Goal: Information Seeking & Learning: Compare options

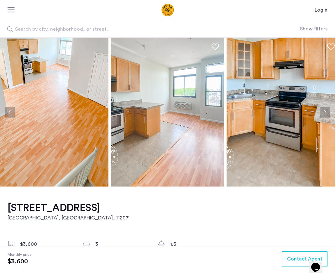
click at [322, 112] on button "Next apartment" at bounding box center [325, 112] width 11 height 11
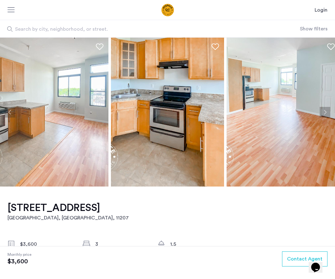
click at [322, 112] on button "Next apartment" at bounding box center [325, 112] width 11 height 11
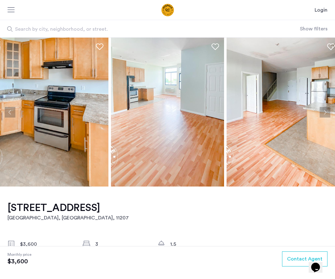
click at [322, 112] on button "Next apartment" at bounding box center [325, 112] width 11 height 11
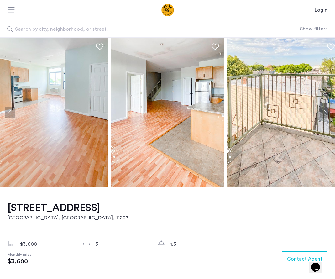
click at [322, 112] on button "Next apartment" at bounding box center [325, 112] width 11 height 11
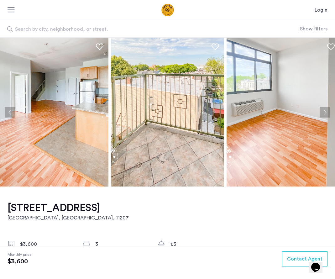
click at [322, 112] on button "Next apartment" at bounding box center [325, 112] width 11 height 11
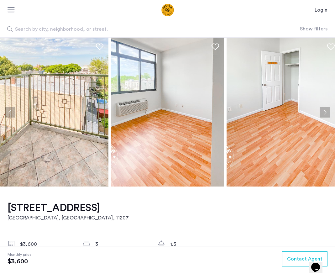
click at [322, 112] on button "Next apartment" at bounding box center [325, 112] width 11 height 11
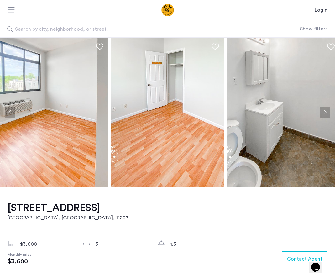
click at [322, 112] on button "Next apartment" at bounding box center [325, 112] width 11 height 11
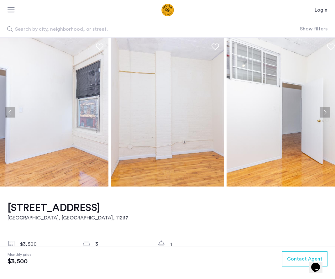
click at [325, 111] on button "Next apartment" at bounding box center [325, 112] width 11 height 11
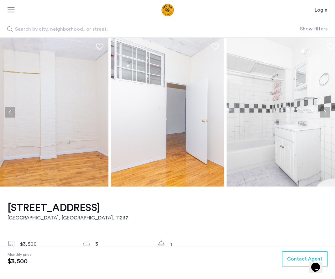
click at [325, 111] on button "Next apartment" at bounding box center [325, 112] width 11 height 11
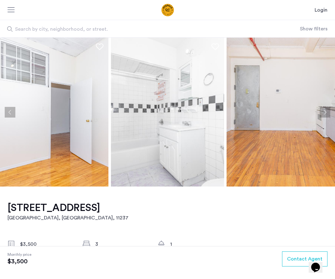
click at [325, 111] on button "Next apartment" at bounding box center [325, 112] width 11 height 11
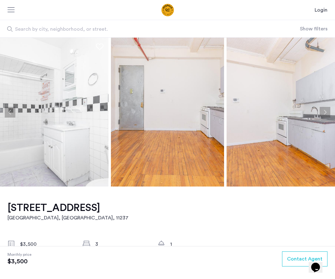
click at [325, 111] on button "Next apartment" at bounding box center [325, 112] width 11 height 11
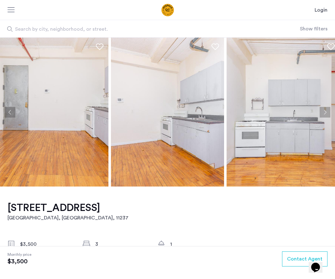
click at [325, 111] on button "Next apartment" at bounding box center [325, 112] width 11 height 11
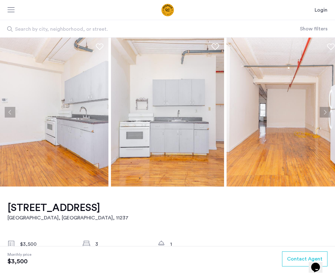
click at [325, 111] on button "Next apartment" at bounding box center [325, 112] width 11 height 11
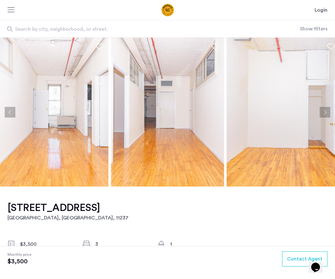
click at [323, 112] on button "Next apartment" at bounding box center [325, 112] width 11 height 11
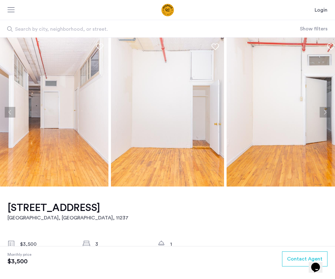
click at [323, 112] on button "Next apartment" at bounding box center [325, 112] width 11 height 11
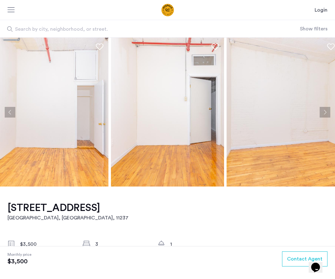
click at [323, 112] on button "Next apartment" at bounding box center [325, 112] width 11 height 11
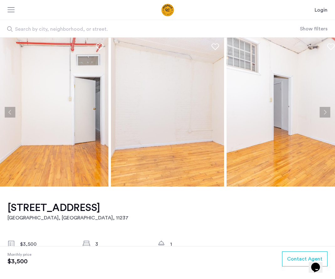
click at [323, 112] on button "Next apartment" at bounding box center [325, 112] width 11 height 11
click at [327, 111] on button "Next apartment" at bounding box center [325, 112] width 11 height 11
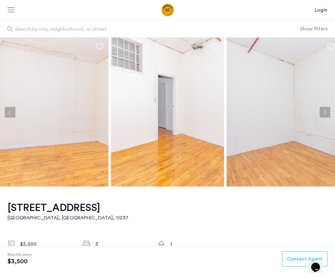
click at [327, 111] on button "Next apartment" at bounding box center [325, 112] width 11 height 11
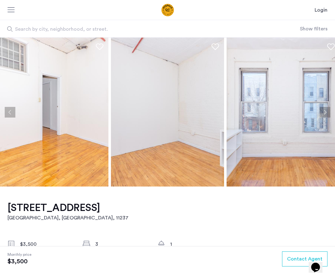
click at [327, 111] on button "Next apartment" at bounding box center [325, 112] width 11 height 11
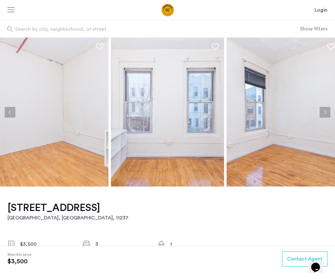
click at [327, 111] on button "Next apartment" at bounding box center [325, 112] width 11 height 11
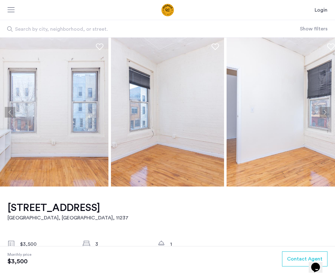
click at [327, 111] on button "Next apartment" at bounding box center [325, 112] width 11 height 11
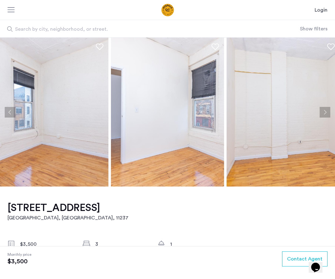
click at [327, 111] on button "Next apartment" at bounding box center [325, 112] width 11 height 11
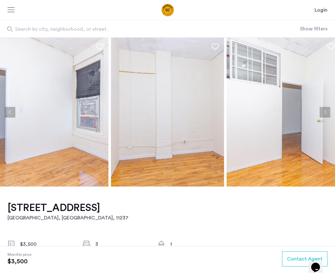
click at [327, 111] on button "Next apartment" at bounding box center [325, 112] width 11 height 11
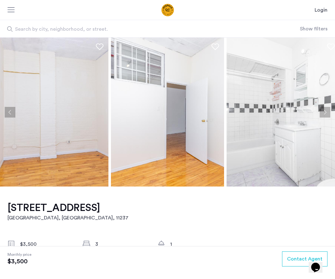
click at [327, 111] on button "Next apartment" at bounding box center [325, 112] width 11 height 11
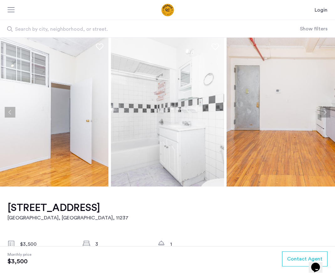
click at [327, 111] on button "Next apartment" at bounding box center [325, 112] width 11 height 11
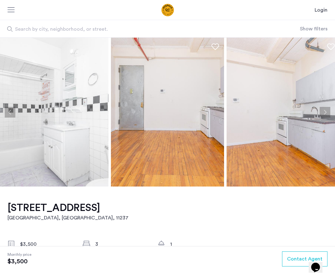
click at [327, 111] on button "Next apartment" at bounding box center [325, 112] width 11 height 11
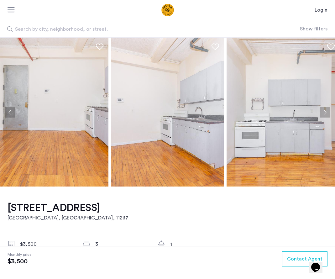
click at [327, 111] on button "Next apartment" at bounding box center [325, 112] width 11 height 11
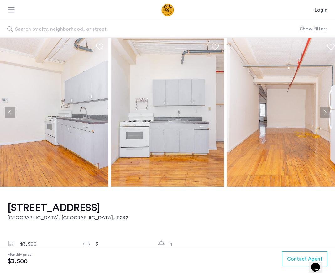
click at [327, 111] on button "Next apartment" at bounding box center [325, 112] width 11 height 11
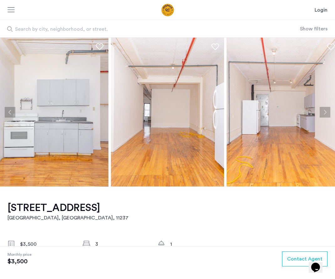
click at [327, 111] on button "Next apartment" at bounding box center [325, 112] width 11 height 11
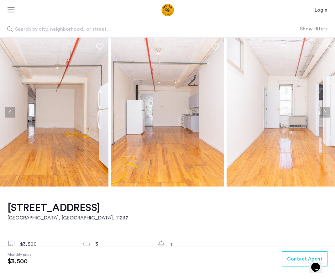
click at [327, 111] on button "Next apartment" at bounding box center [325, 112] width 11 height 11
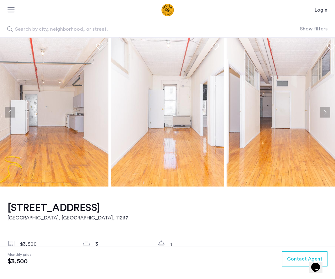
click at [327, 111] on button "Next apartment" at bounding box center [325, 112] width 11 height 11
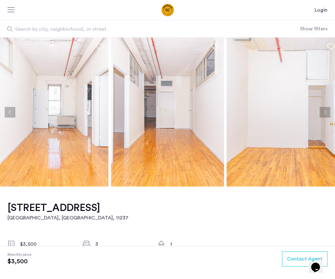
click at [327, 111] on button "Next apartment" at bounding box center [325, 112] width 11 height 11
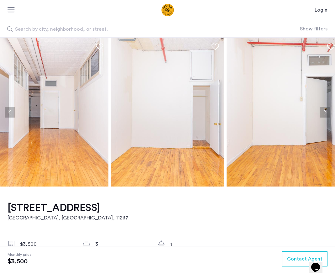
click at [327, 111] on button "Next apartment" at bounding box center [325, 112] width 11 height 11
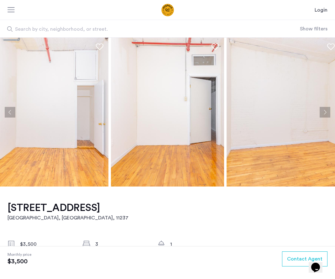
click at [324, 114] on button "Next apartment" at bounding box center [325, 112] width 11 height 11
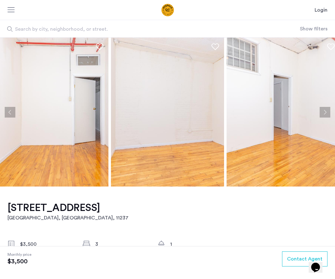
click at [324, 114] on button "Next apartment" at bounding box center [325, 112] width 11 height 11
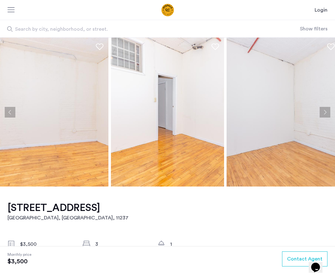
click at [324, 114] on button "Next apartment" at bounding box center [325, 112] width 11 height 11
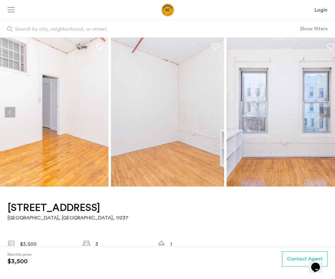
click at [61, 135] on img at bounding box center [51, 112] width 113 height 149
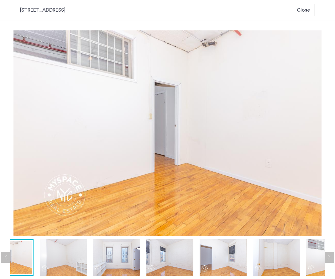
click at [302, 8] on span "Close" at bounding box center [303, 10] width 13 height 8
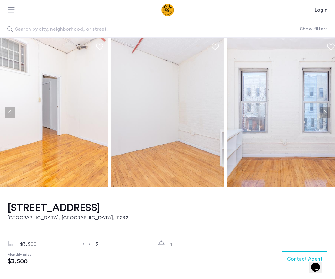
drag, startPoint x: 5, startPoint y: 206, endPoint x: 120, endPoint y: 205, distance: 115.0
copy h1 "175 Stockholm St, Unit 211"
click at [62, 211] on h1 "175 Stockholm St, Unit 211" at bounding box center [68, 208] width 121 height 13
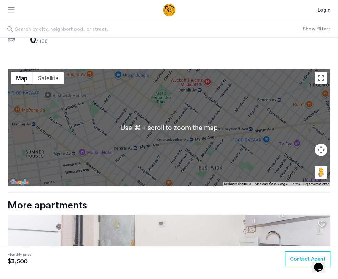
scroll to position [471, 0]
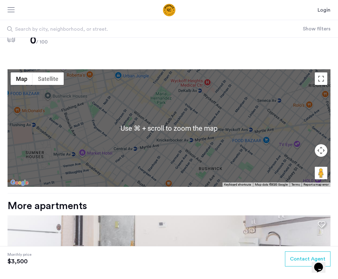
click at [171, 128] on div at bounding box center [169, 128] width 323 height 118
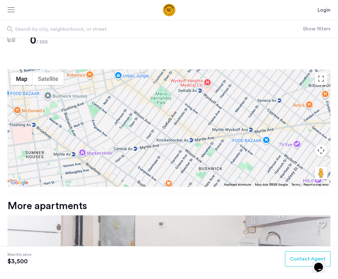
click at [191, 140] on div at bounding box center [169, 128] width 323 height 118
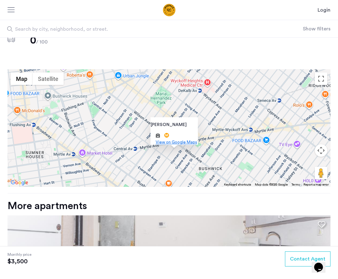
click at [181, 140] on span "View on Google Maps" at bounding box center [175, 142] width 41 height 4
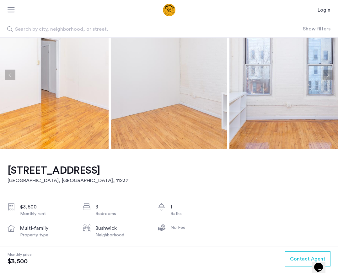
scroll to position [0, 0]
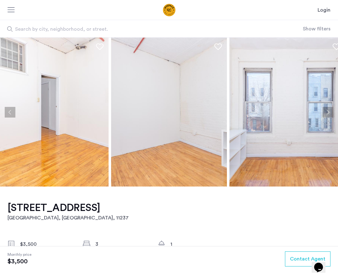
drag, startPoint x: 7, startPoint y: 207, endPoint x: 120, endPoint y: 205, distance: 113.2
copy h1 "175 Stockholm St, Unit 211"
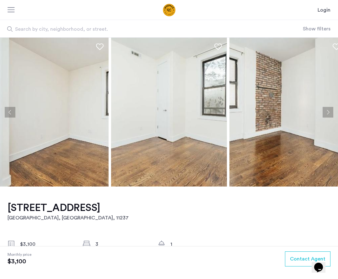
click at [327, 113] on button "Next apartment" at bounding box center [327, 112] width 11 height 11
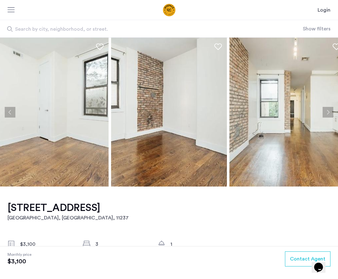
click at [327, 113] on button "Next apartment" at bounding box center [327, 112] width 11 height 11
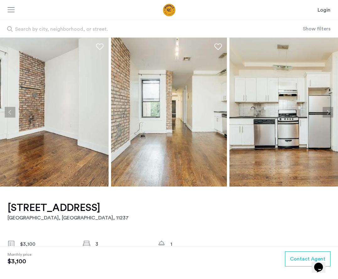
click at [124, 119] on img at bounding box center [169, 112] width 116 height 149
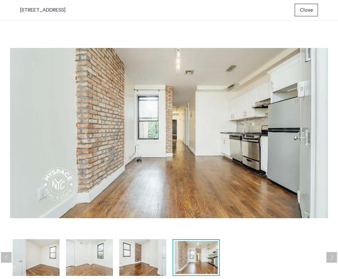
click at [1, 258] on button "Previous apartment" at bounding box center [6, 257] width 11 height 11
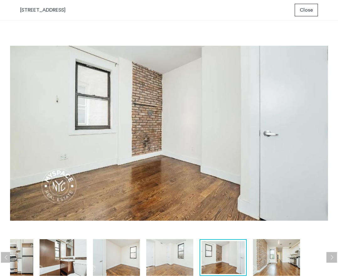
click at [6, 257] on button "Previous apartment" at bounding box center [6, 257] width 11 height 11
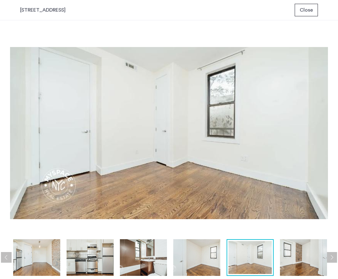
click at [6, 257] on button "Previous apartment" at bounding box center [6, 257] width 11 height 11
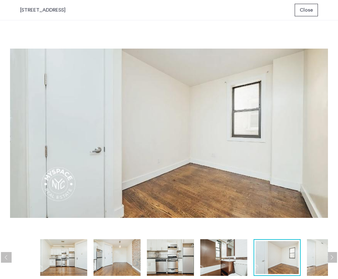
click at [10, 254] on div at bounding box center [250, 257] width 641 height 37
click at [59, 251] on img at bounding box center [63, 257] width 47 height 37
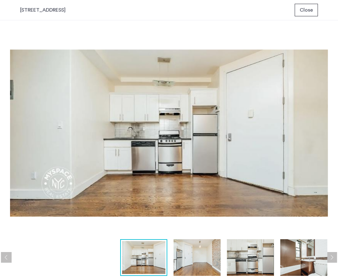
click at [332, 255] on button "Next apartment" at bounding box center [331, 257] width 11 height 11
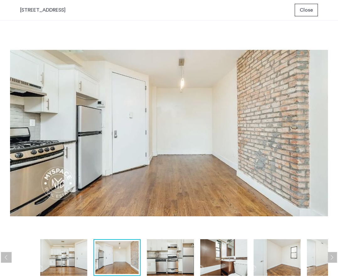
click at [332, 255] on button "Next apartment" at bounding box center [331, 257] width 11 height 11
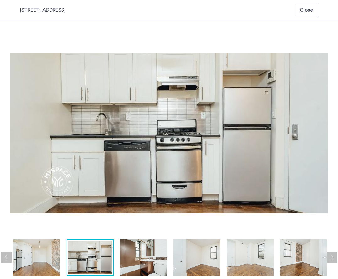
click at [332, 255] on button "Next apartment" at bounding box center [331, 257] width 11 height 11
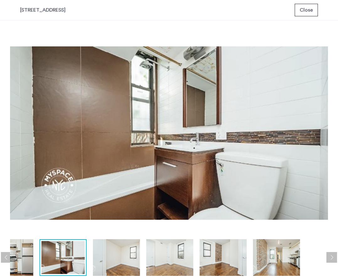
click at [332, 255] on button "Next apartment" at bounding box center [331, 257] width 11 height 11
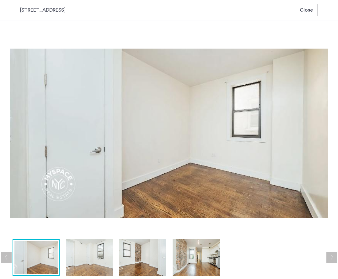
click at [332, 255] on button "Next apartment" at bounding box center [331, 257] width 11 height 11
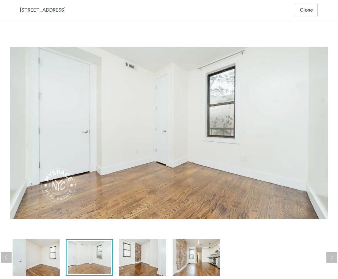
click at [332, 255] on button "Next apartment" at bounding box center [331, 257] width 11 height 11
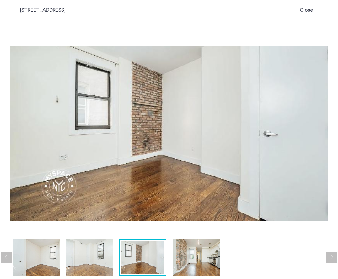
click at [332, 255] on button "Next apartment" at bounding box center [331, 257] width 11 height 11
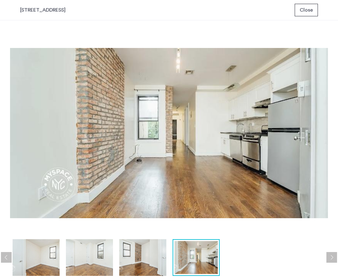
click at [332, 255] on button "Next apartment" at bounding box center [331, 257] width 11 height 11
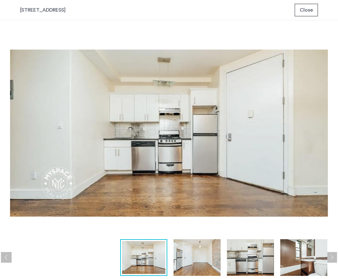
click at [332, 255] on button "Next apartment" at bounding box center [331, 257] width 11 height 11
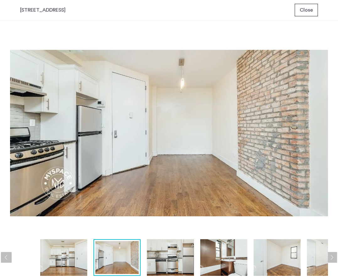
click at [306, 13] on span "Close" at bounding box center [305, 10] width 13 height 8
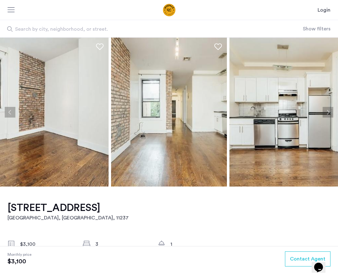
click at [113, 207] on h1 "435 Bleecker St, Unit 3R" at bounding box center [68, 208] width 121 height 13
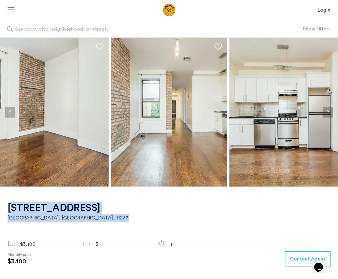
drag, startPoint x: 123, startPoint y: 203, endPoint x: -5, endPoint y: 208, distance: 128.0
click at [0, 208] on html "Login Login Sign up Search by city, neighborhood, or street. Show filters Price…" at bounding box center [169, 139] width 338 height 279
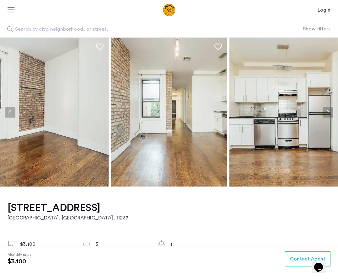
drag, startPoint x: 5, startPoint y: 203, endPoint x: 110, endPoint y: 207, distance: 105.7
copy h1 "435 Bleecker St, Unit 3R"
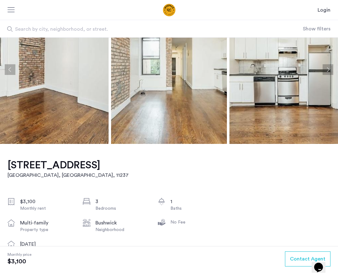
scroll to position [43, 0]
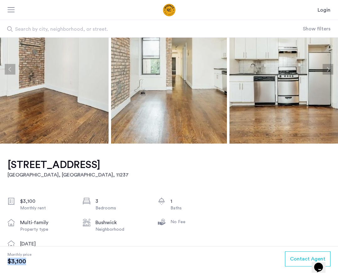
drag, startPoint x: 27, startPoint y: 263, endPoint x: 3, endPoint y: 262, distance: 24.2
click at [3, 262] on section "Monthly price $3,100 Contact Agent" at bounding box center [169, 262] width 338 height 33
copy span "$3,100"
click at [82, 181] on div "435 Bleecker St, Unit 3R Brooklyn, NY , 11237 $3,100 Monthly rent 3 Bedrooms 1 …" at bounding box center [115, 277] width 215 height 267
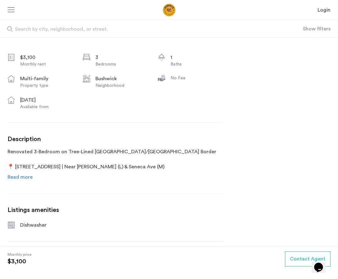
scroll to position [0, 0]
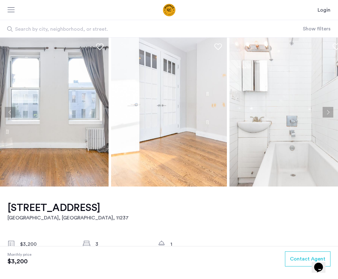
click at [78, 207] on h1 "[STREET_ADDRESS]" at bounding box center [68, 208] width 121 height 13
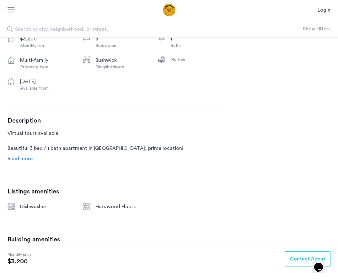
scroll to position [331, 0]
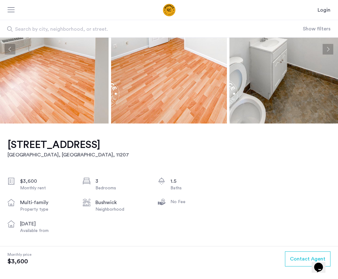
scroll to position [176, 0]
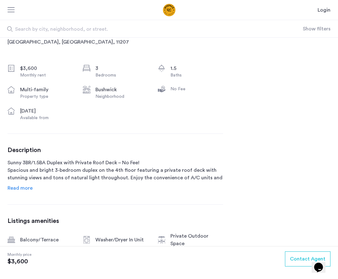
click at [16, 190] on span "Read more" at bounding box center [20, 188] width 25 height 5
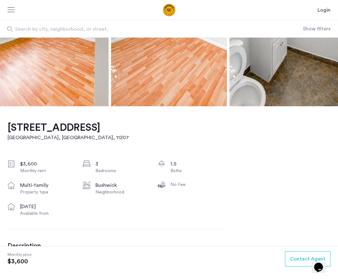
scroll to position [0, 0]
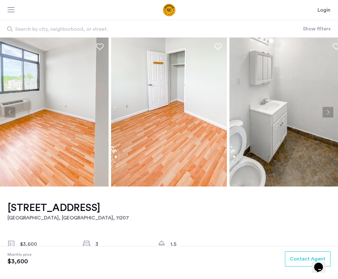
click at [330, 111] on button "Next apartment" at bounding box center [327, 112] width 11 height 11
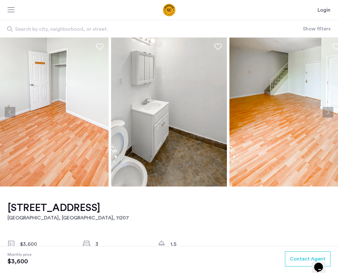
click at [330, 111] on button "Next apartment" at bounding box center [327, 112] width 11 height 11
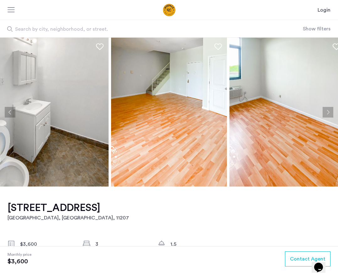
click at [330, 111] on button "Next apartment" at bounding box center [327, 112] width 11 height 11
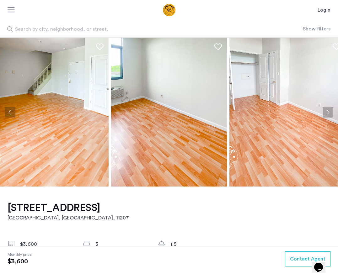
click at [330, 111] on button "Next apartment" at bounding box center [327, 112] width 11 height 11
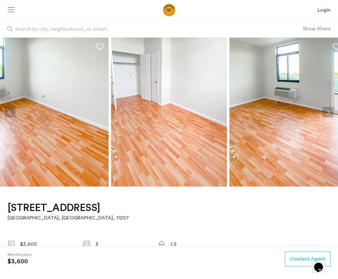
click at [330, 111] on button "Next apartment" at bounding box center [327, 112] width 11 height 11
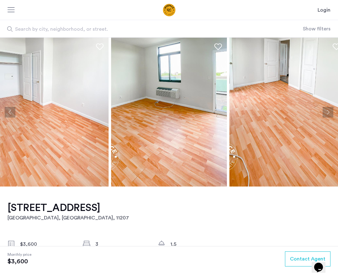
click at [330, 111] on button "Next apartment" at bounding box center [327, 112] width 11 height 11
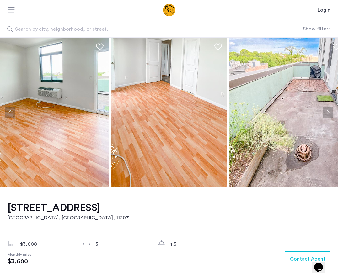
click at [330, 111] on button "Next apartment" at bounding box center [327, 112] width 11 height 11
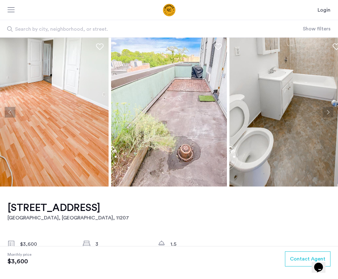
click at [330, 111] on button "Next apartment" at bounding box center [327, 112] width 11 height 11
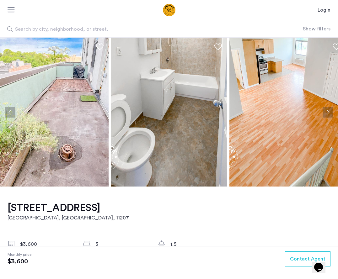
click at [330, 111] on button "Next apartment" at bounding box center [327, 112] width 11 height 11
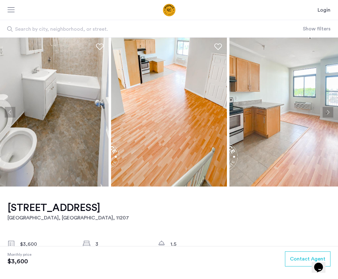
click at [330, 111] on button "Next apartment" at bounding box center [327, 112] width 11 height 11
click at [85, 208] on h1 "1469 Bushwick Ave, Unit 4f" at bounding box center [68, 208] width 121 height 13
drag, startPoint x: 3, startPoint y: 205, endPoint x: 125, endPoint y: 207, distance: 121.6
copy h1 "1469 Bushwick Ave, Unit 4f"
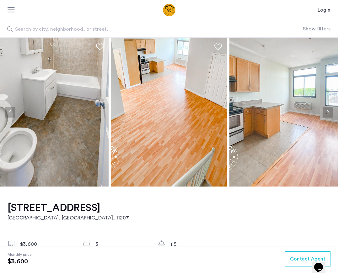
click at [51, 133] on img at bounding box center [51, 112] width 116 height 149
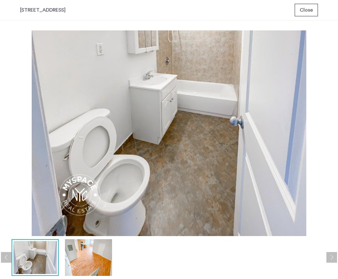
click at [3, 258] on button "Previous apartment" at bounding box center [6, 257] width 11 height 11
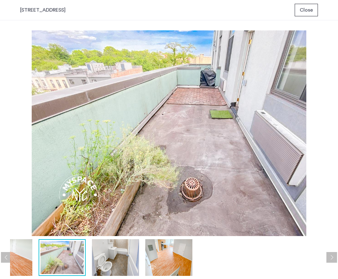
click at [3, 258] on button "Previous apartment" at bounding box center [6, 257] width 11 height 11
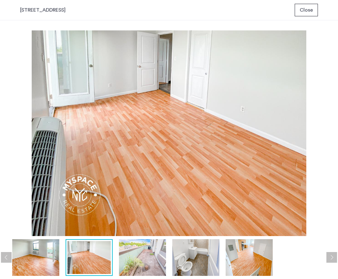
click at [3, 258] on button "Previous apartment" at bounding box center [6, 257] width 11 height 11
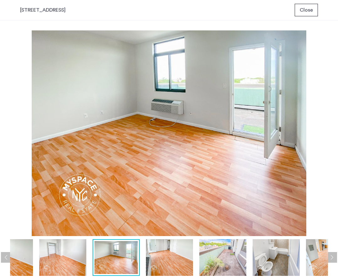
click at [3, 258] on button "Previous apartment" at bounding box center [6, 257] width 11 height 11
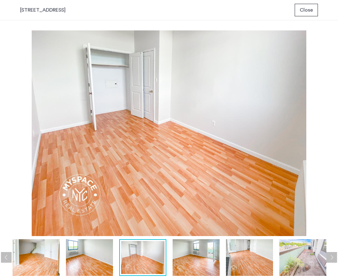
click at [3, 258] on button "Previous apartment" at bounding box center [6, 257] width 11 height 11
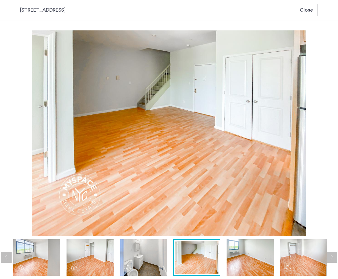
click at [3, 258] on button "Previous apartment" at bounding box center [6, 257] width 11 height 11
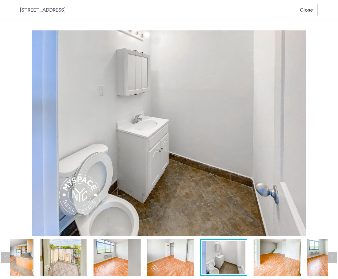
click at [3, 258] on button "Previous apartment" at bounding box center [6, 257] width 11 height 11
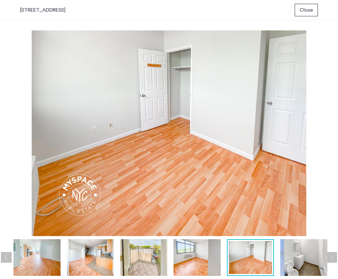
click at [3, 258] on button "Previous apartment" at bounding box center [6, 257] width 11 height 11
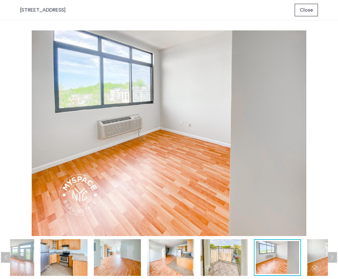
click at [6, 256] on button "Previous apartment" at bounding box center [6, 257] width 11 height 11
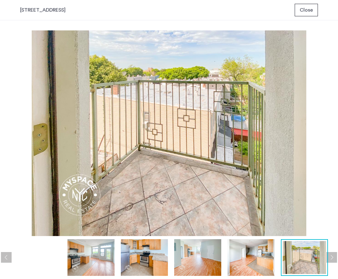
click at [83, 262] on img at bounding box center [90, 257] width 47 height 37
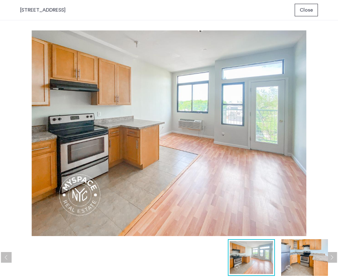
click at [332, 257] on button "Next apartment" at bounding box center [331, 257] width 11 height 11
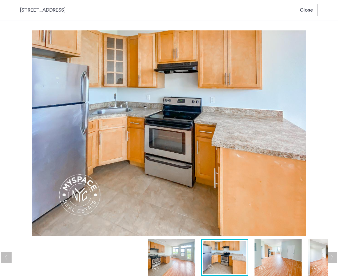
click at [332, 257] on button "Next apartment" at bounding box center [331, 257] width 11 height 11
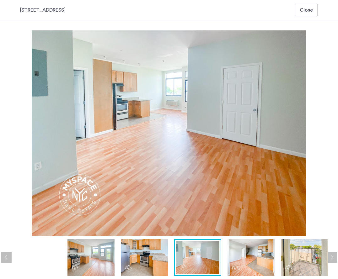
click at [332, 257] on button "Next apartment" at bounding box center [331, 257] width 11 height 11
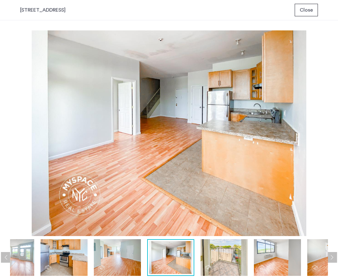
click at [332, 257] on button "Next apartment" at bounding box center [331, 257] width 11 height 11
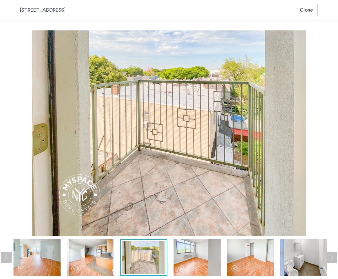
click at [332, 257] on button "Next apartment" at bounding box center [331, 257] width 11 height 11
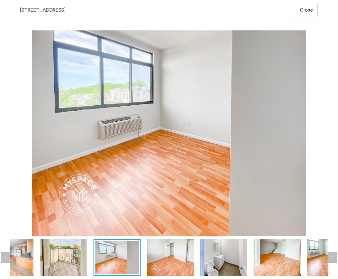
click at [332, 257] on button "Next apartment" at bounding box center [331, 257] width 11 height 11
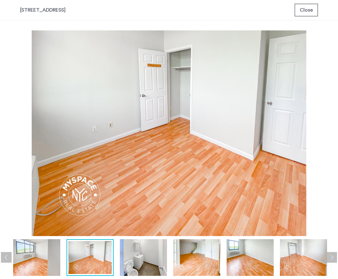
click at [332, 257] on button "Next apartment" at bounding box center [331, 257] width 11 height 11
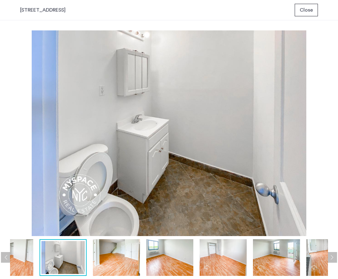
click at [332, 257] on button "Next apartment" at bounding box center [331, 257] width 11 height 11
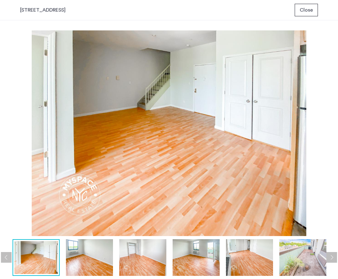
click at [332, 257] on button "Next apartment" at bounding box center [331, 257] width 11 height 11
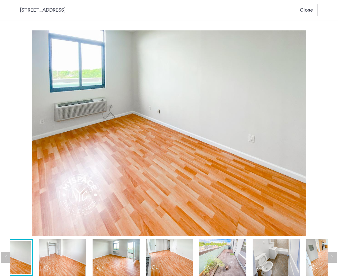
click at [332, 257] on button "Next apartment" at bounding box center [331, 257] width 11 height 11
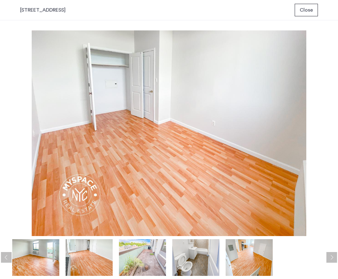
click at [332, 257] on button "Next apartment" at bounding box center [331, 257] width 11 height 11
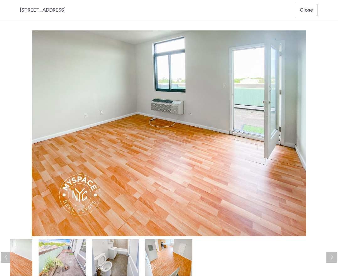
click at [332, 257] on button "Next apartment" at bounding box center [331, 257] width 11 height 11
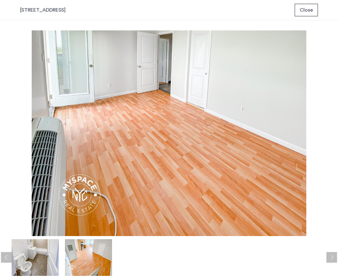
click at [332, 257] on button "Next apartment" at bounding box center [331, 257] width 11 height 11
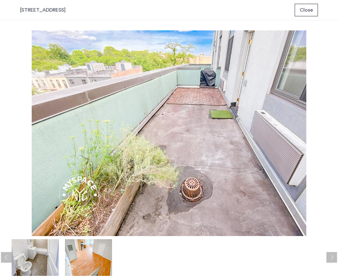
click at [332, 257] on button "Next apartment" at bounding box center [331, 257] width 11 height 11
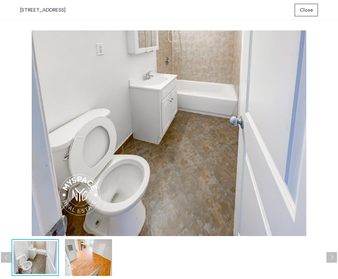
click at [332, 257] on button "Next apartment" at bounding box center [331, 257] width 11 height 11
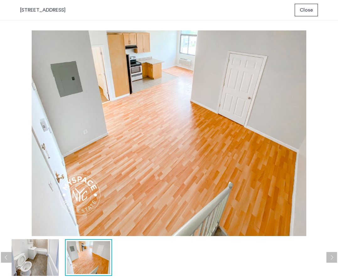
click at [332, 257] on button "Next apartment" at bounding box center [331, 257] width 11 height 11
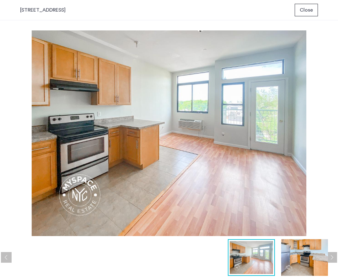
click at [306, 6] on button "Close" at bounding box center [305, 10] width 23 height 13
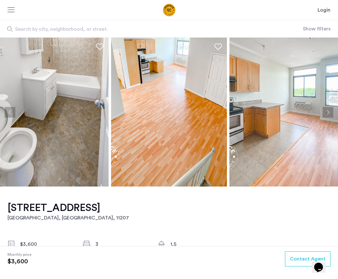
scroll to position [128, 0]
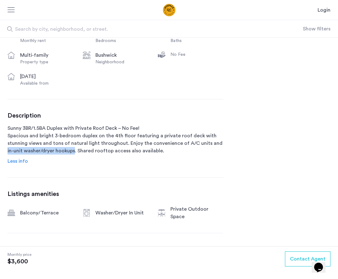
drag, startPoint x: 215, startPoint y: 141, endPoint x: 67, endPoint y: 152, distance: 148.0
click at [67, 152] on p "Sunny 3BR/1.5BA Duplex with Private Roof Deck – No Fee! Spacious and bright 3-b…" at bounding box center [115, 139] width 215 height 30
copy p "in-unit washer/dryer hookups"
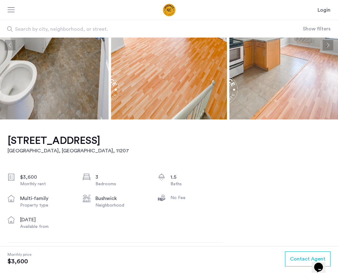
scroll to position [0, 0]
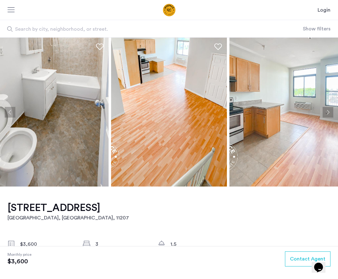
click at [328, 111] on button "Next apartment" at bounding box center [327, 112] width 11 height 11
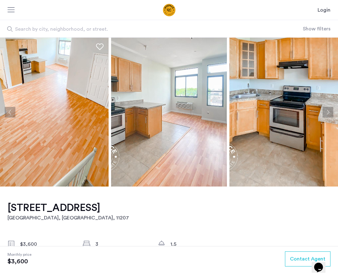
click at [328, 111] on button "Next apartment" at bounding box center [327, 112] width 11 height 11
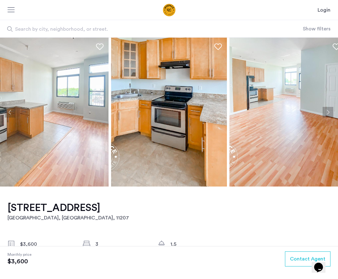
click at [328, 111] on button "Next apartment" at bounding box center [327, 112] width 11 height 11
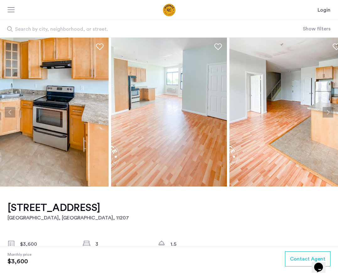
click at [328, 111] on button "Next apartment" at bounding box center [327, 112] width 11 height 11
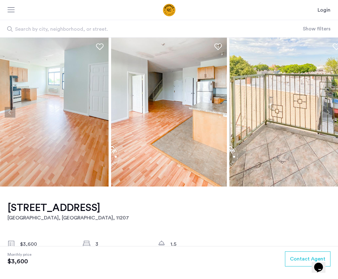
click at [328, 111] on button "Next apartment" at bounding box center [327, 112] width 11 height 11
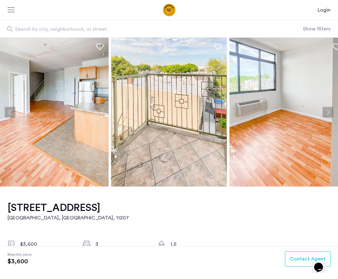
click at [328, 111] on button "Next apartment" at bounding box center [327, 112] width 11 height 11
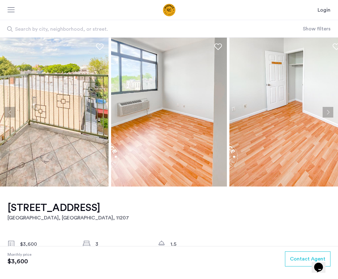
click at [328, 111] on button "Next apartment" at bounding box center [327, 112] width 11 height 11
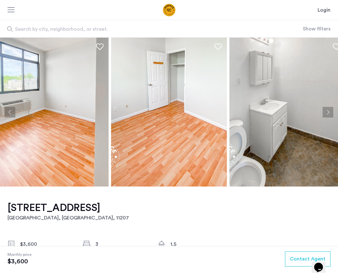
click at [328, 111] on button "Next apartment" at bounding box center [327, 112] width 11 height 11
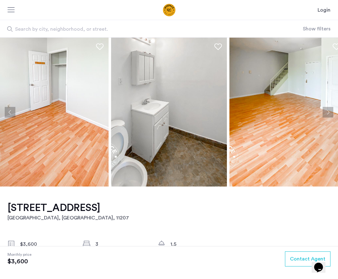
click at [328, 111] on button "Next apartment" at bounding box center [327, 112] width 11 height 11
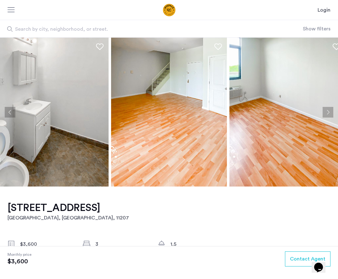
click at [328, 111] on button "Next apartment" at bounding box center [327, 112] width 11 height 11
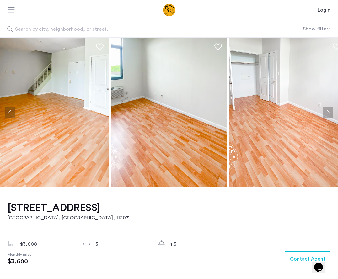
scroll to position [55, 0]
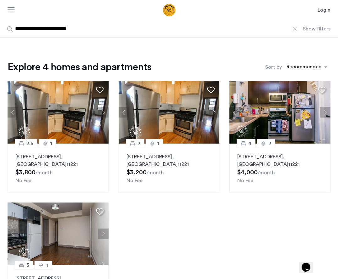
click at [167, 15] on img "Cazamio Logo" at bounding box center [168, 10] width 61 height 13
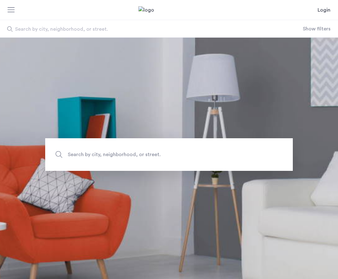
click at [67, 28] on span "Search by city, neighborhood, or street." at bounding box center [136, 29] width 242 height 8
click at [67, 28] on input "Search by city, neighborhood, or street." at bounding box center [151, 28] width 302 height 17
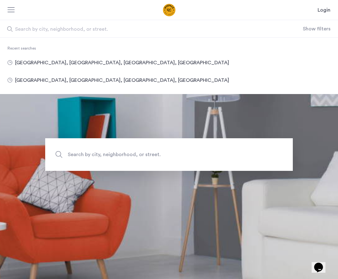
type input "**********"
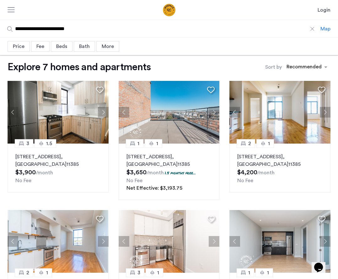
click at [69, 46] on div "Beds" at bounding box center [62, 46] width 22 height 11
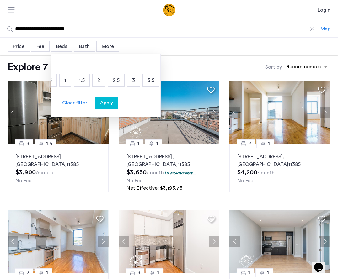
scroll to position [0, 35]
click at [134, 81] on p "3" at bounding box center [132, 80] width 12 height 12
click at [104, 106] on span "Apply" at bounding box center [105, 103] width 13 height 8
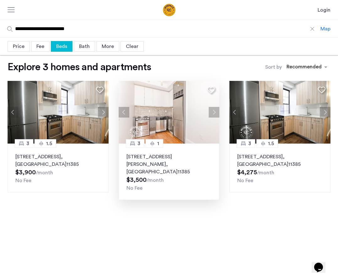
click at [149, 157] on p "[STREET_ADDRESS][PERSON_NAME]" at bounding box center [168, 164] width 85 height 23
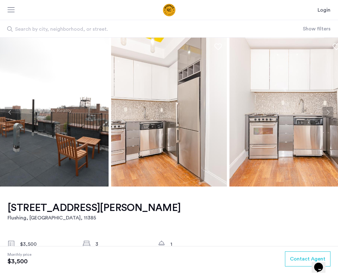
click at [330, 115] on button "Next apartment" at bounding box center [327, 112] width 11 height 11
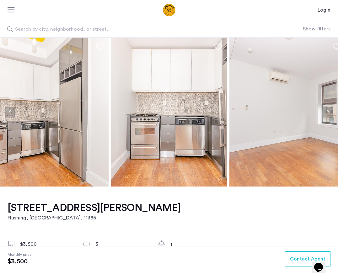
click at [330, 115] on button "Next apartment" at bounding box center [327, 112] width 11 height 11
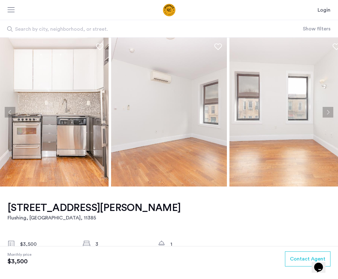
click at [330, 115] on button "Next apartment" at bounding box center [327, 112] width 11 height 11
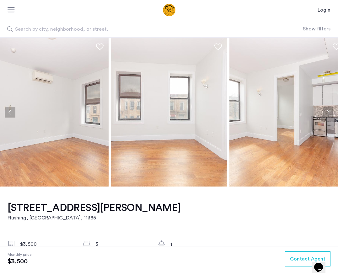
click at [330, 115] on button "Next apartment" at bounding box center [327, 112] width 11 height 11
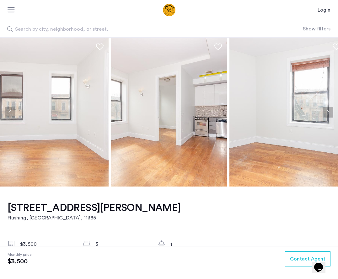
click at [78, 147] on img at bounding box center [51, 112] width 116 height 149
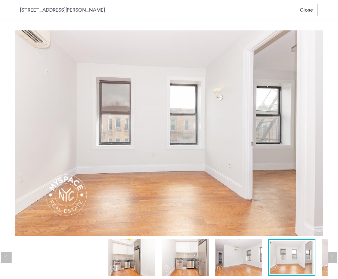
click at [176, 264] on img at bounding box center [184, 257] width 47 height 37
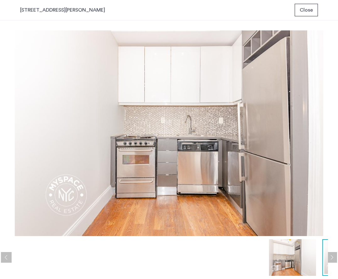
click at [285, 260] on img at bounding box center [292, 257] width 47 height 37
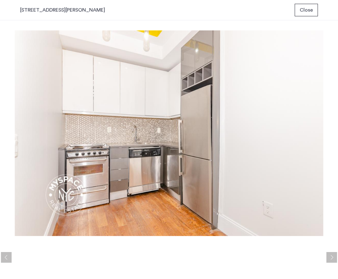
click at [331, 257] on button "Next apartment" at bounding box center [331, 257] width 11 height 11
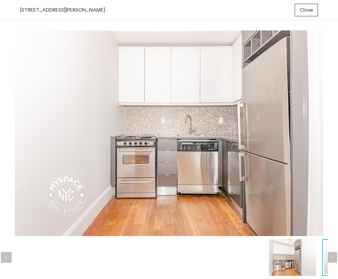
click at [331, 257] on button "Next apartment" at bounding box center [331, 257] width 11 height 11
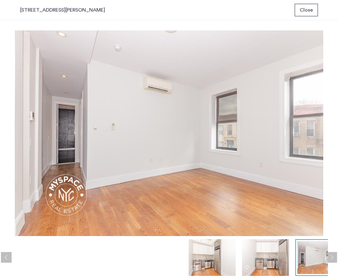
click at [331, 257] on button "Next apartment" at bounding box center [331, 257] width 11 height 11
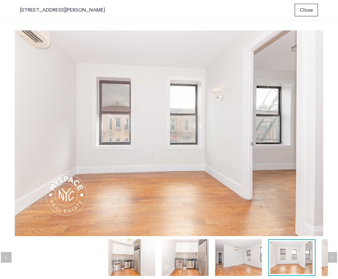
click at [331, 257] on button "Next apartment" at bounding box center [331, 257] width 11 height 11
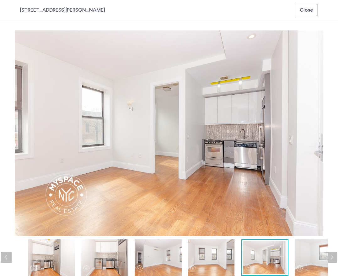
click at [331, 257] on button "Next apartment" at bounding box center [331, 257] width 11 height 11
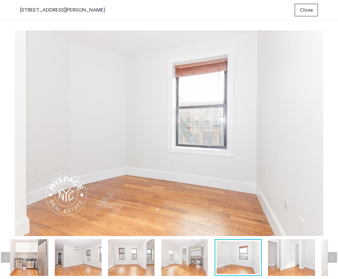
click at [331, 257] on button "Next apartment" at bounding box center [331, 257] width 11 height 11
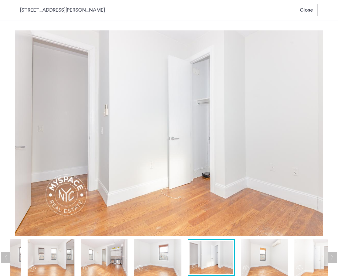
click at [331, 257] on button "Next apartment" at bounding box center [331, 257] width 11 height 11
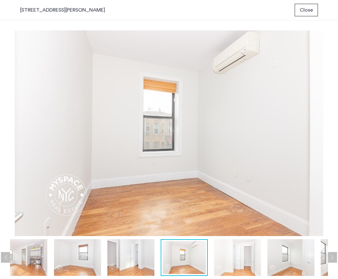
click at [331, 257] on button "Next apartment" at bounding box center [331, 257] width 11 height 11
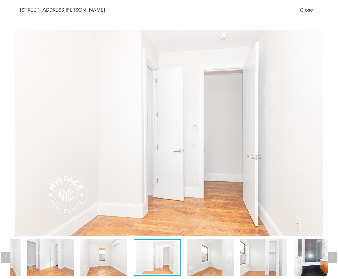
click at [331, 257] on button "Next apartment" at bounding box center [331, 257] width 11 height 11
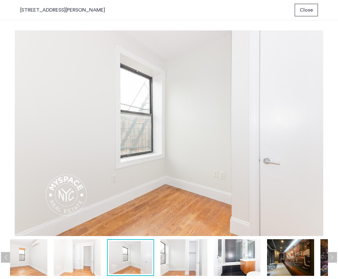
click at [331, 257] on button "Next apartment" at bounding box center [331, 257] width 11 height 11
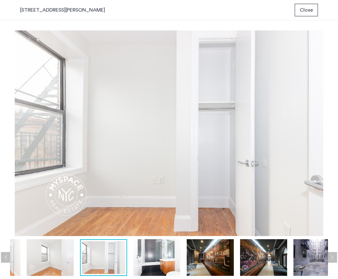
click at [331, 257] on button "Next apartment" at bounding box center [331, 257] width 11 height 11
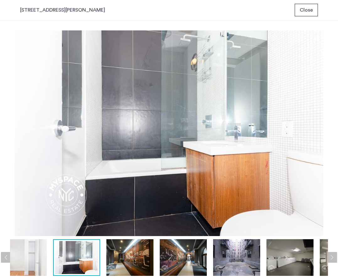
click at [331, 257] on button "Next apartment" at bounding box center [331, 257] width 11 height 11
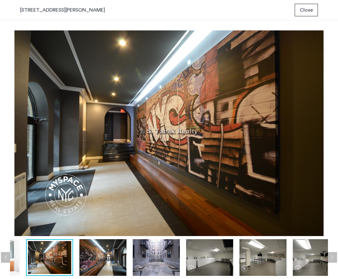
click at [331, 257] on button "Next apartment" at bounding box center [331, 257] width 11 height 11
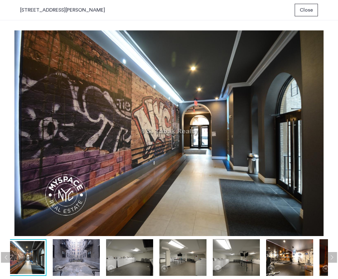
click at [331, 257] on button "Next apartment" at bounding box center [331, 257] width 11 height 11
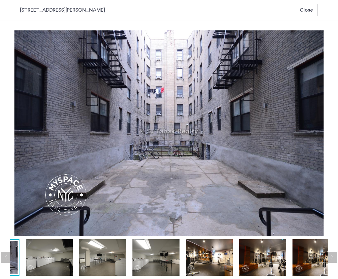
click at [331, 257] on button "Next apartment" at bounding box center [331, 257] width 11 height 11
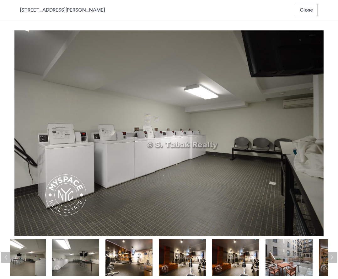
click at [331, 257] on button "Next apartment" at bounding box center [331, 257] width 11 height 11
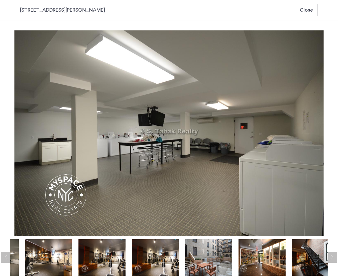
click at [331, 257] on button "Next apartment" at bounding box center [331, 257] width 11 height 11
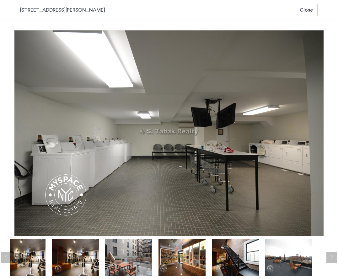
click at [331, 257] on button "Next apartment" at bounding box center [331, 257] width 11 height 11
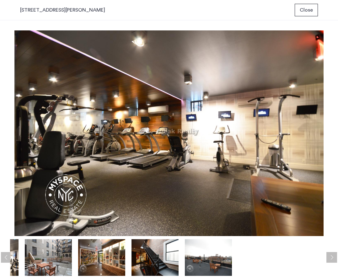
click at [331, 257] on button "Next apartment" at bounding box center [331, 257] width 11 height 11
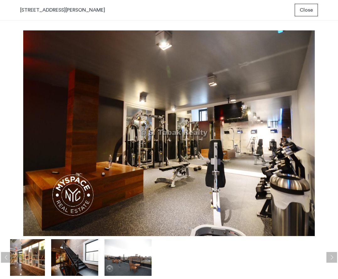
click at [331, 257] on button "Next apartment" at bounding box center [331, 257] width 11 height 11
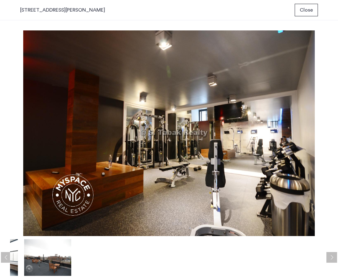
click at [331, 257] on button "Next apartment" at bounding box center [331, 257] width 11 height 11
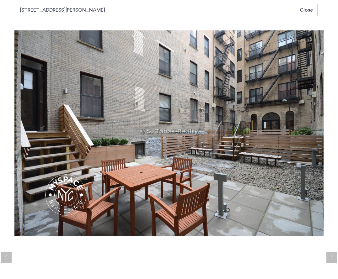
click at [309, 13] on span "Close" at bounding box center [305, 10] width 13 height 8
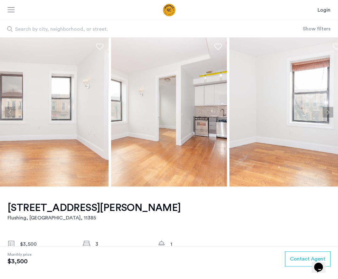
click at [101, 211] on h1 "[STREET_ADDRESS][PERSON_NAME]" at bounding box center [94, 208] width 173 height 13
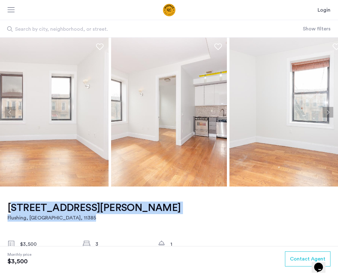
drag, startPoint x: 127, startPoint y: 208, endPoint x: -1, endPoint y: 208, distance: 127.6
click at [0, 208] on html "Login Login Sign up Search by city, neighborhood, or street. Show filters Price…" at bounding box center [169, 139] width 338 height 279
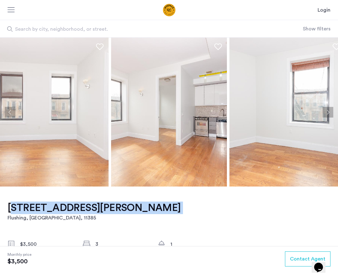
drag, startPoint x: 6, startPoint y: 207, endPoint x: 121, endPoint y: 205, distance: 114.7
copy h1 "[STREET_ADDRESS][PERSON_NAME]"
click at [192, 122] on img at bounding box center [169, 112] width 116 height 149
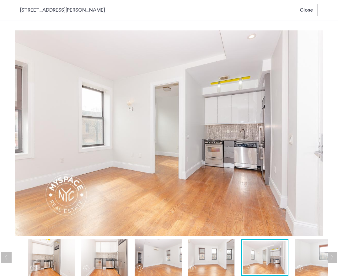
click at [305, 262] on img at bounding box center [317, 257] width 47 height 37
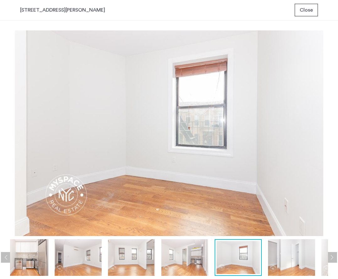
click at [301, 265] on img at bounding box center [291, 257] width 47 height 37
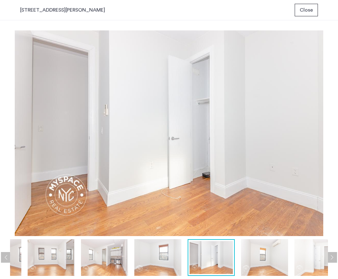
click at [270, 263] on img at bounding box center [264, 257] width 47 height 37
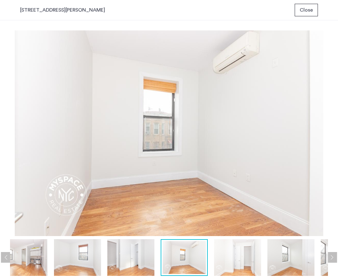
click at [285, 266] on img at bounding box center [290, 257] width 47 height 37
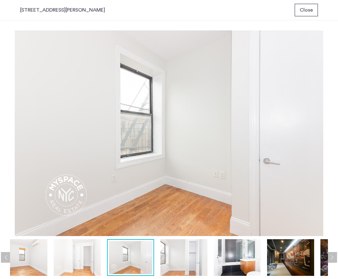
click at [191, 263] on img at bounding box center [183, 257] width 47 height 37
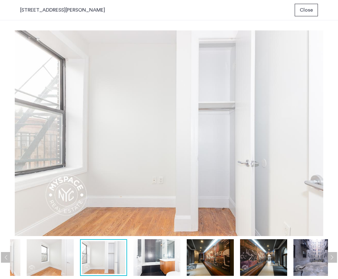
click at [205, 262] on img at bounding box center [209, 257] width 47 height 37
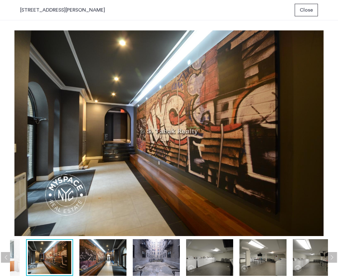
click at [223, 259] on img at bounding box center [209, 257] width 47 height 37
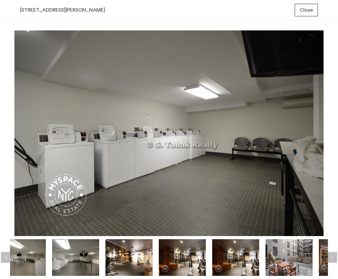
click at [25, 260] on img at bounding box center [22, 257] width 47 height 37
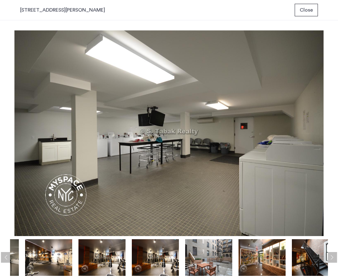
click at [5, 256] on button "Previous apartment" at bounding box center [6, 257] width 11 height 11
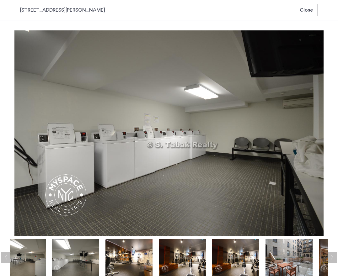
click at [68, 257] on img at bounding box center [75, 257] width 47 height 37
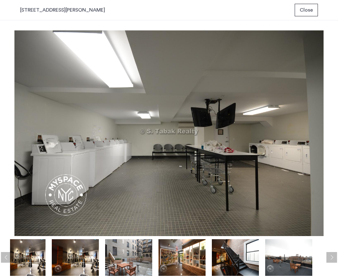
click at [7, 260] on button "Previous apartment" at bounding box center [6, 257] width 11 height 11
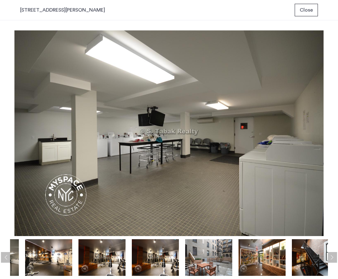
click at [7, 260] on button "Previous apartment" at bounding box center [6, 257] width 11 height 11
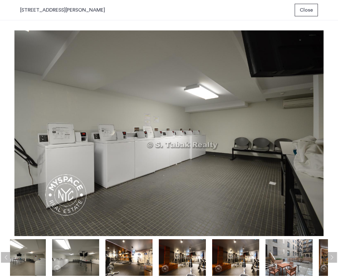
click at [7, 260] on button "Previous apartment" at bounding box center [6, 257] width 11 height 11
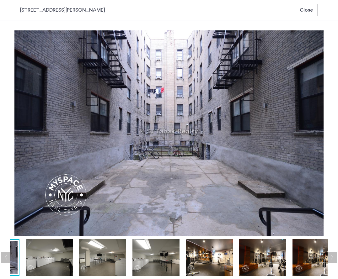
click at [7, 260] on button "Previous apartment" at bounding box center [6, 257] width 11 height 11
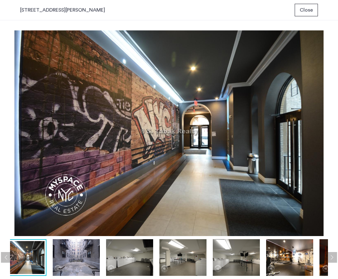
click at [7, 260] on button "Previous apartment" at bounding box center [6, 257] width 11 height 11
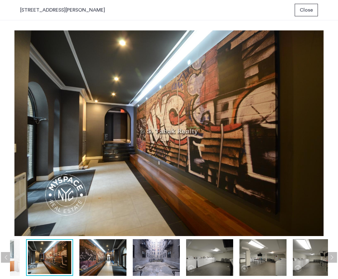
click at [7, 260] on button "Previous apartment" at bounding box center [6, 257] width 11 height 11
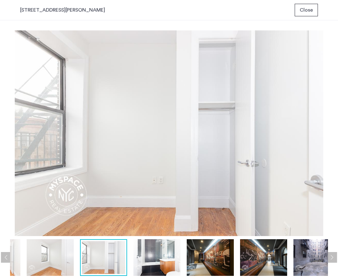
click at [7, 260] on button "Previous apartment" at bounding box center [6, 257] width 11 height 11
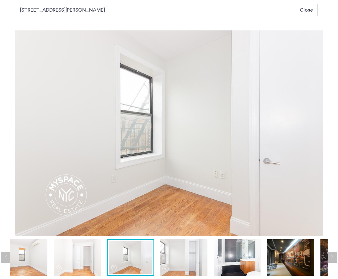
click at [92, 261] on img at bounding box center [77, 257] width 47 height 37
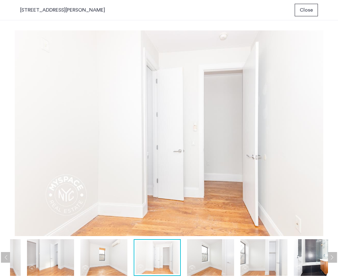
click at [61, 261] on img at bounding box center [50, 257] width 47 height 37
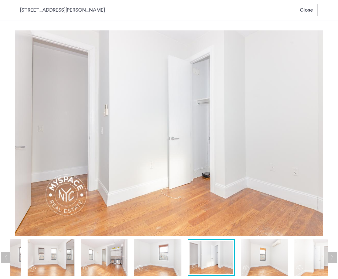
click at [50, 261] on img at bounding box center [51, 257] width 47 height 37
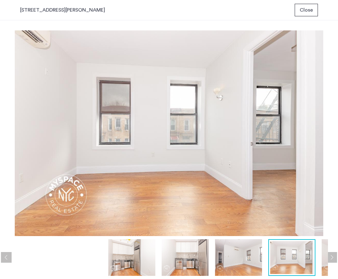
click at [169, 259] on img at bounding box center [184, 257] width 47 height 37
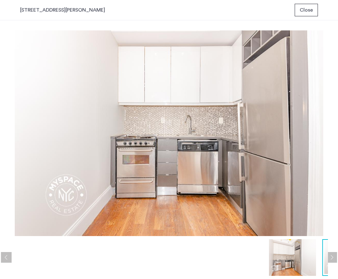
click at [304, 12] on span "Close" at bounding box center [305, 10] width 13 height 8
